Goal: Find specific page/section: Find specific page/section

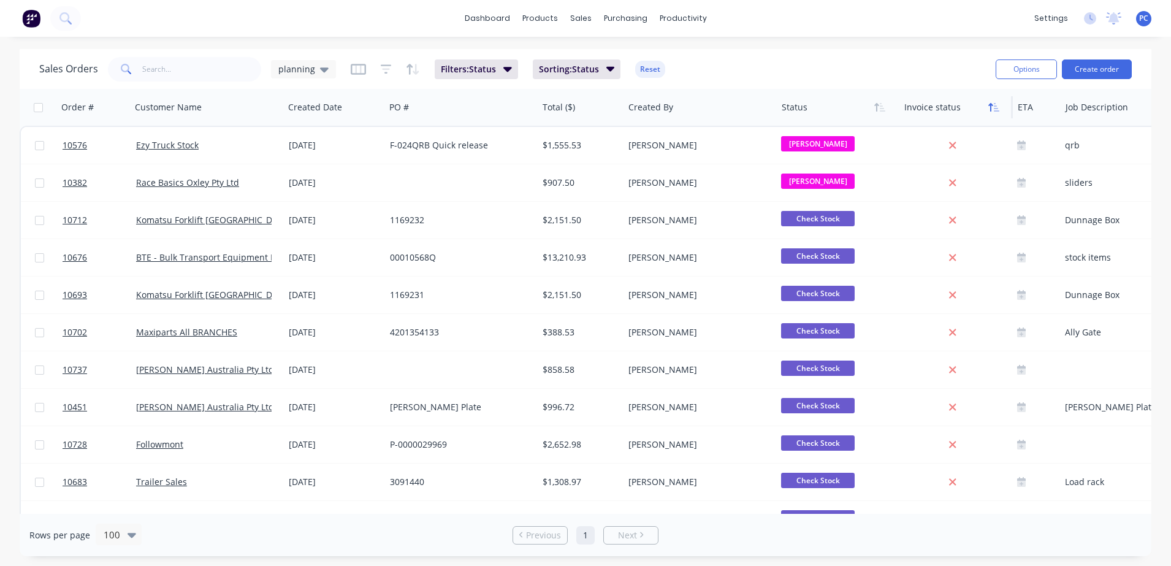
click at [989, 102] on icon "button" at bounding box center [993, 107] width 11 height 10
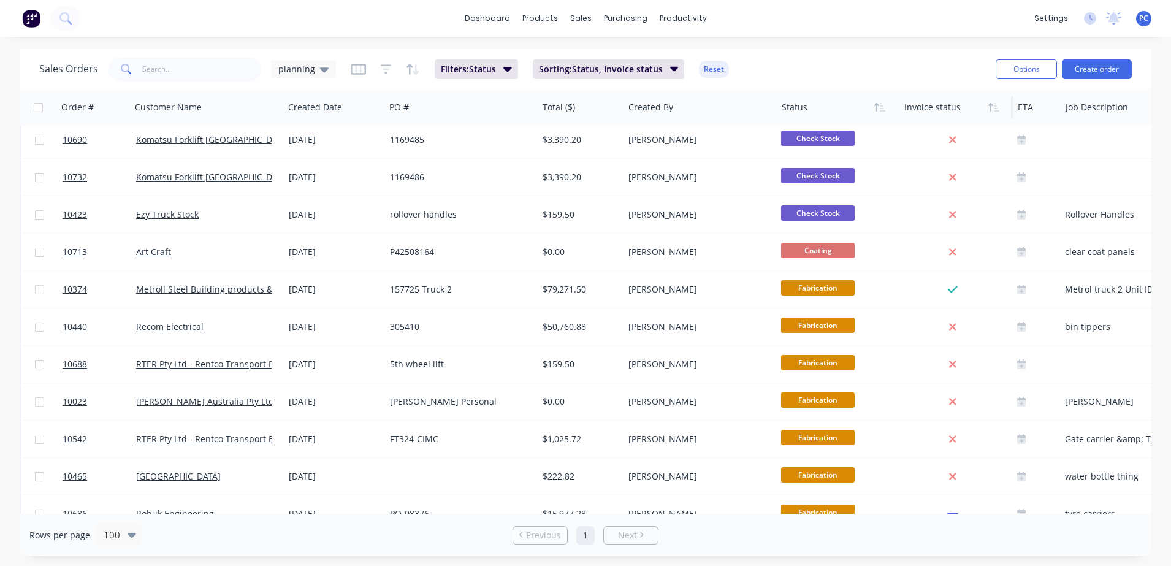
scroll to position [410, 0]
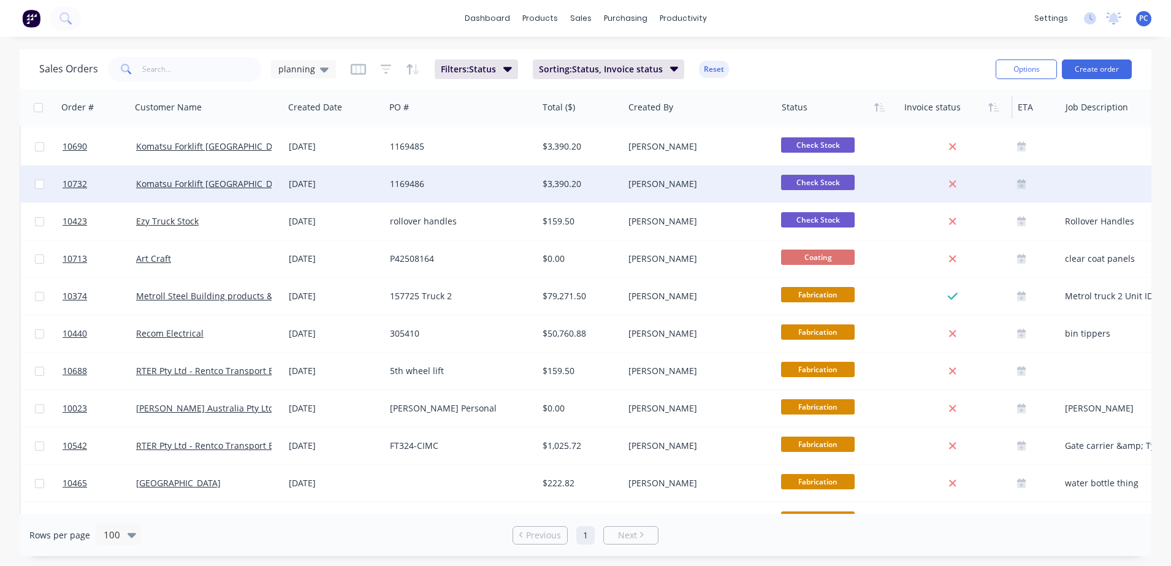
click at [457, 191] on div "1169486" at bounding box center [461, 184] width 153 height 37
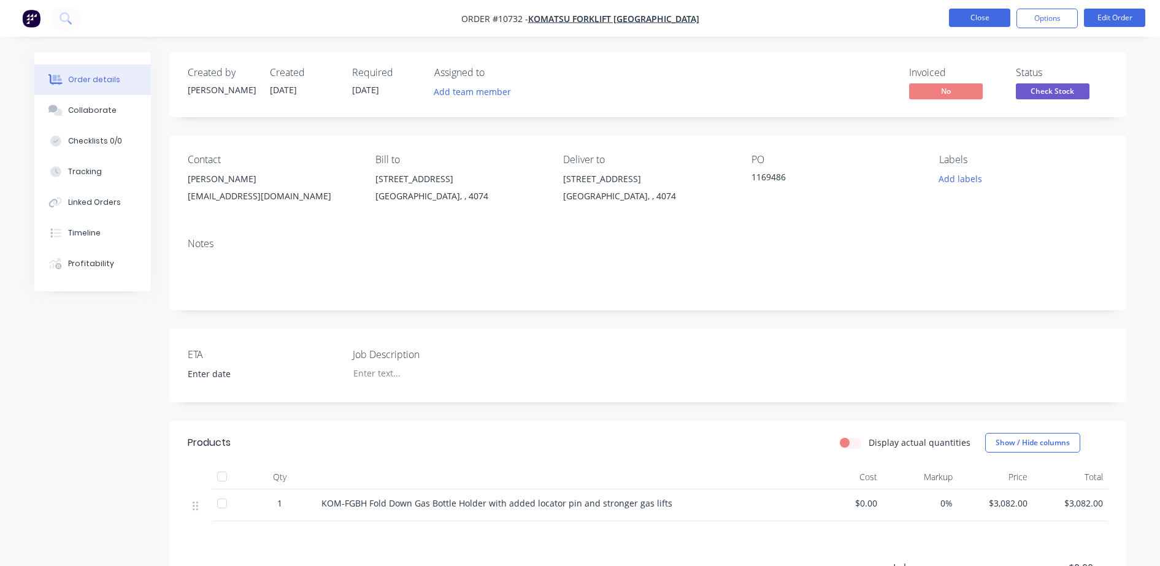
click at [965, 13] on button "Close" at bounding box center [979, 18] width 61 height 18
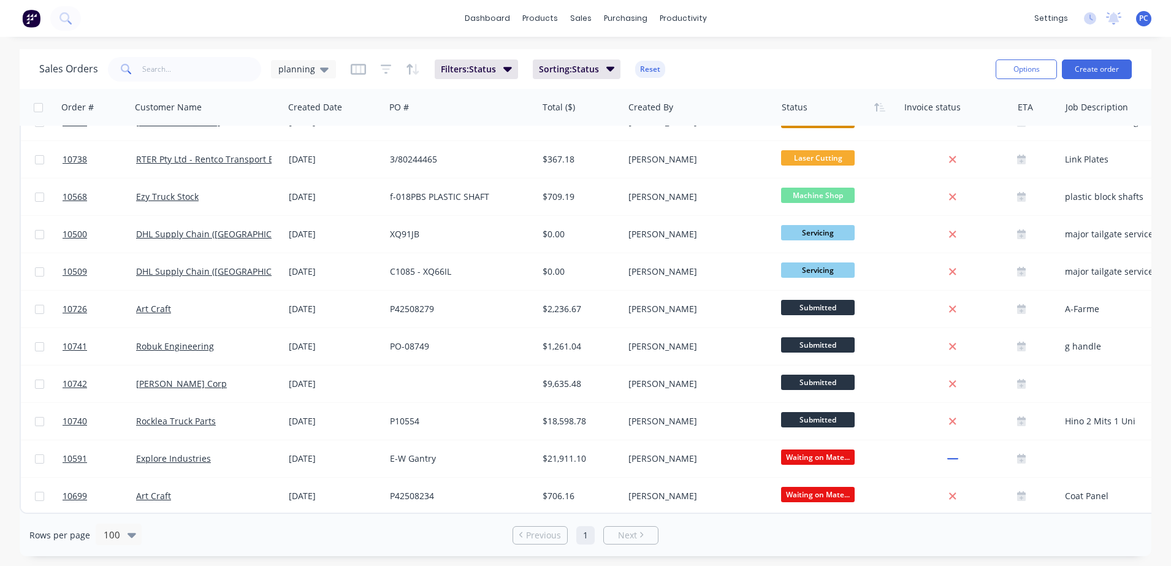
scroll to position [815, 0]
click at [1152, 95] on div "Sales Orders planning Filters: Status Sorting: Status Reset Options Create orde…" at bounding box center [585, 302] width 1171 height 507
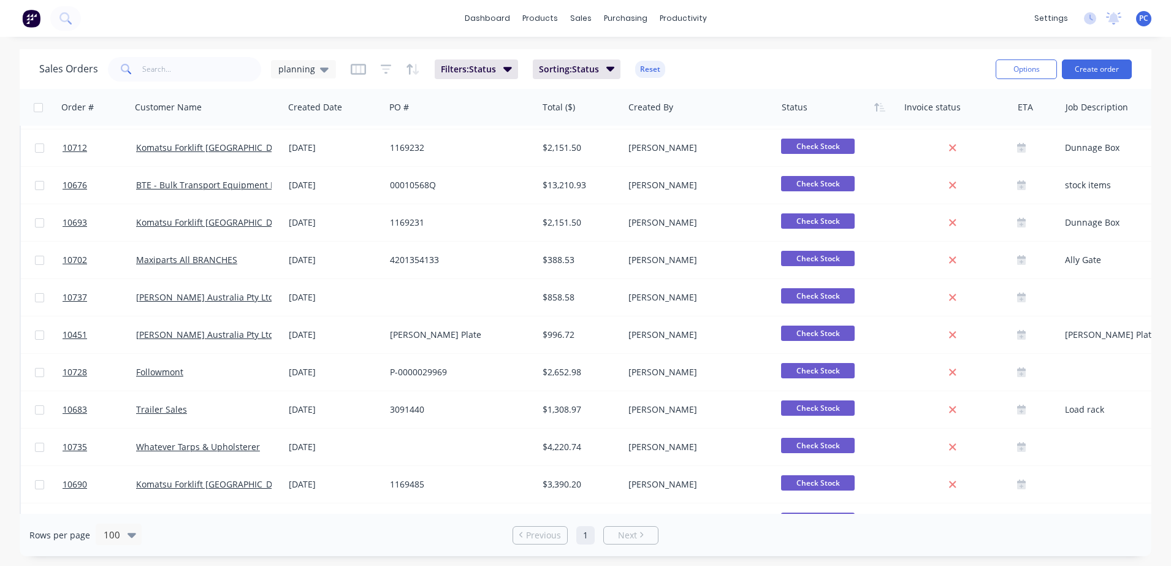
scroll to position [0, 0]
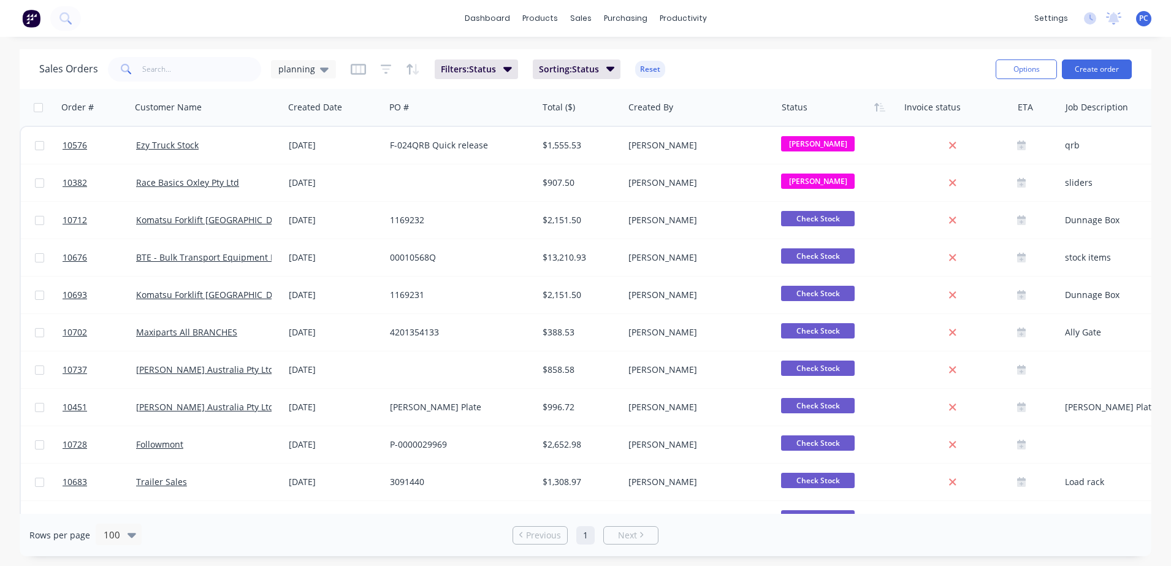
click at [822, 16] on div "dashboard products sales purchasing productivity dashboard products Product Cat…" at bounding box center [585, 18] width 1171 height 37
